Goal: Information Seeking & Learning: Stay updated

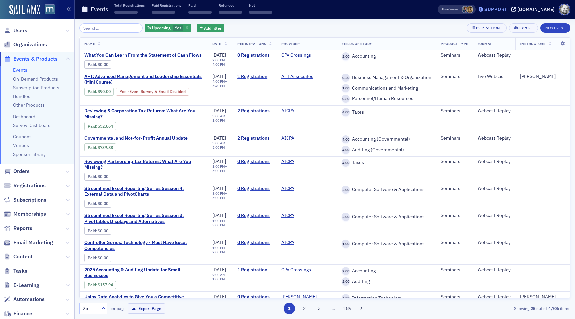
click at [496, 5] on div "Support" at bounding box center [492, 9] width 31 height 9
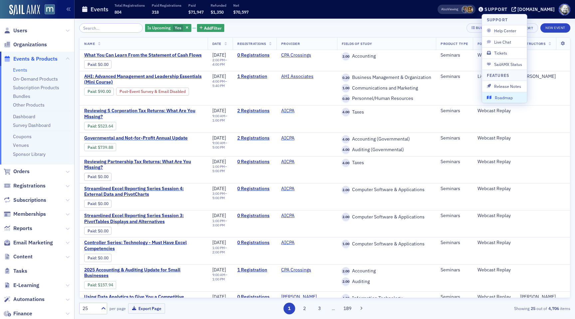
click at [501, 94] on span "Roadmap" at bounding box center [505, 97] width 36 height 6
